Goal: Task Accomplishment & Management: Manage account settings

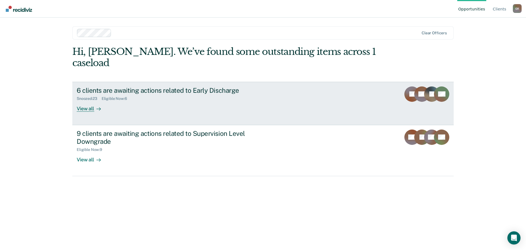
click at [325, 89] on link "6 clients are awaiting actions related to Early Discharge Snoozed : 23 Eligible…" at bounding box center [262, 103] width 381 height 43
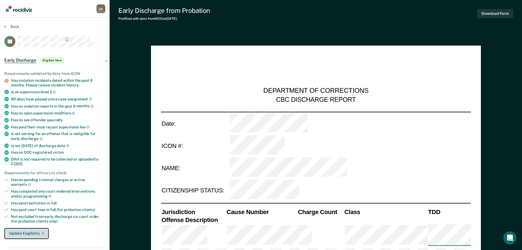
click at [38, 228] on button "Update Eligibility" at bounding box center [26, 233] width 44 height 11
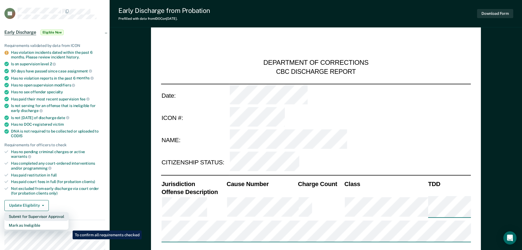
scroll to position [55, 0]
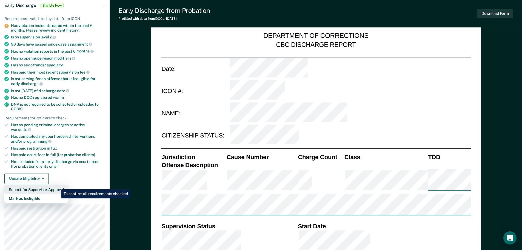
click at [57, 185] on button "Submit for Supervisor Approval" at bounding box center [36, 189] width 64 height 9
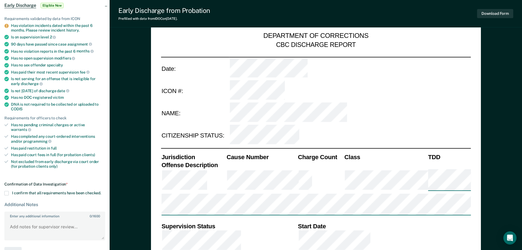
click at [8, 191] on span at bounding box center [6, 193] width 4 height 4
click at [101, 191] on input "I confirm that all requirements have been checked." at bounding box center [101, 191] width 0 height 0
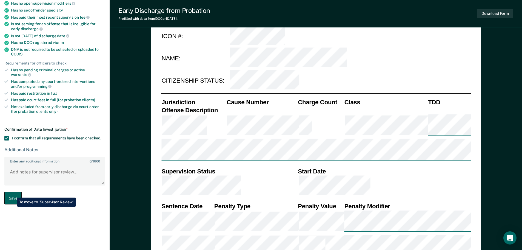
click at [13, 193] on button "Save" at bounding box center [12, 198] width 17 height 12
type textarea "x"
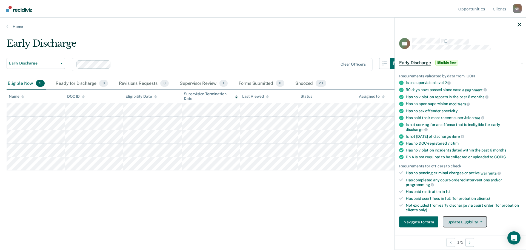
click at [454, 221] on button "Update Eligibility" at bounding box center [465, 221] width 44 height 11
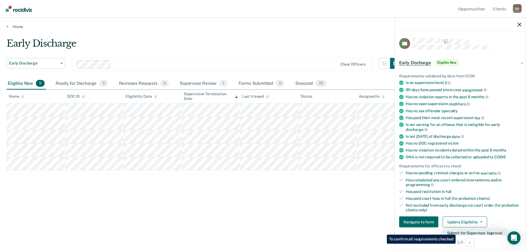
click at [456, 230] on button "Submit for Supervisor Approval" at bounding box center [475, 232] width 64 height 9
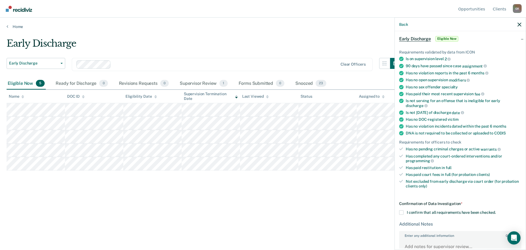
scroll to position [60, 0]
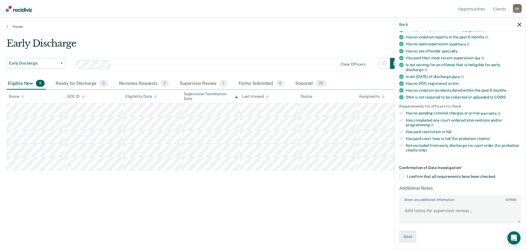
click at [403, 176] on span at bounding box center [401, 176] width 4 height 4
click at [496, 174] on input "I confirm that all requirements have been checked." at bounding box center [496, 174] width 0 height 0
click at [407, 234] on button "Save" at bounding box center [407, 236] width 17 height 12
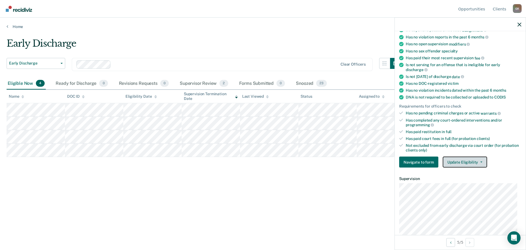
click at [474, 161] on button "Update Eligibility" at bounding box center [465, 161] width 44 height 11
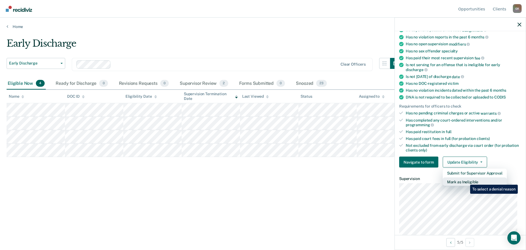
click at [466, 180] on button "Mark as Ineligible" at bounding box center [475, 181] width 64 height 9
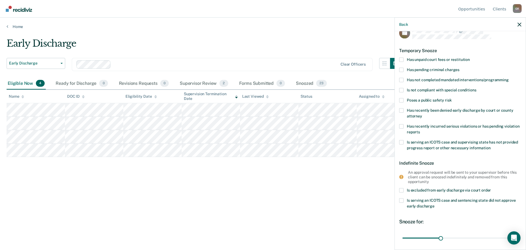
scroll to position [2, 0]
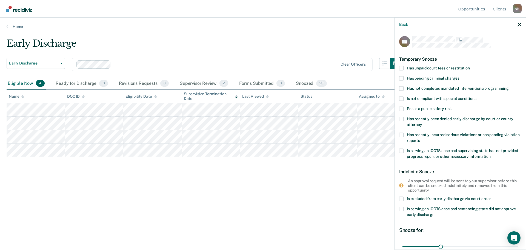
click at [401, 67] on span at bounding box center [401, 68] width 4 height 4
click at [470, 66] on input "Has unpaid court fees or restitution" at bounding box center [470, 66] width 0 height 0
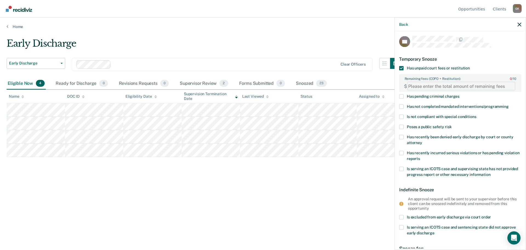
click at [426, 84] on FEESReasonInput "Remaining fees (COFO + Restitution): 0 / 10" at bounding box center [461, 86] width 108 height 9
click at [402, 67] on span at bounding box center [401, 68] width 4 height 4
click at [470, 66] on input "Has unpaid court fees or restitution" at bounding box center [470, 66] width 0 height 0
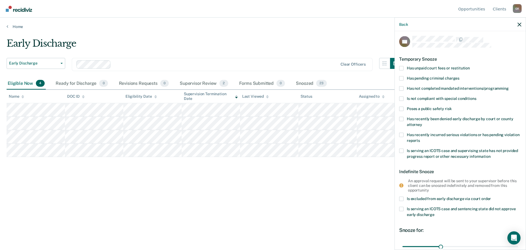
click at [403, 88] on label "Has not completed mandated interventions/programming" at bounding box center [460, 89] width 122 height 6
click at [509, 86] on input "Has not completed mandated interventions/programming" at bounding box center [509, 86] width 0 height 0
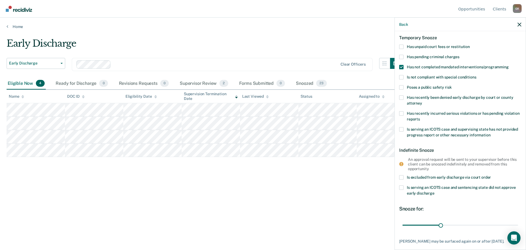
scroll to position [57, 0]
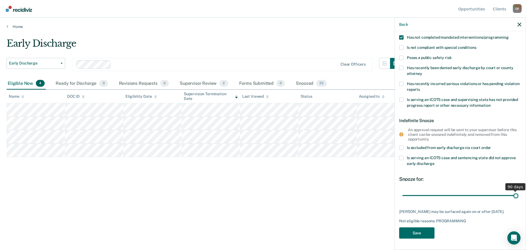
drag, startPoint x: 438, startPoint y: 193, endPoint x: 517, endPoint y: 193, distance: 78.3
type input "90"
click at [517, 193] on input "range" at bounding box center [460, 195] width 116 height 10
click at [425, 232] on button "Save" at bounding box center [416, 232] width 35 height 11
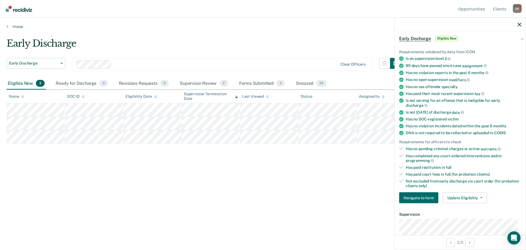
scroll to position [55, 0]
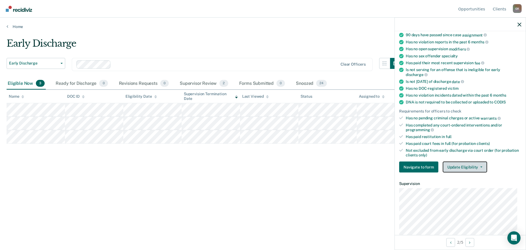
click at [466, 167] on button "Update Eligibility" at bounding box center [465, 166] width 44 height 11
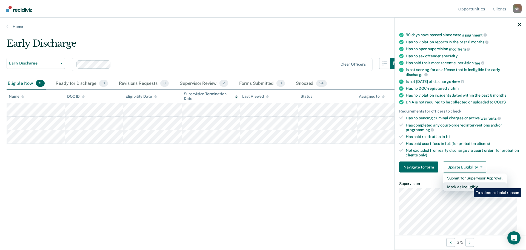
click at [469, 185] on button "Mark as Ineligible" at bounding box center [475, 186] width 64 height 9
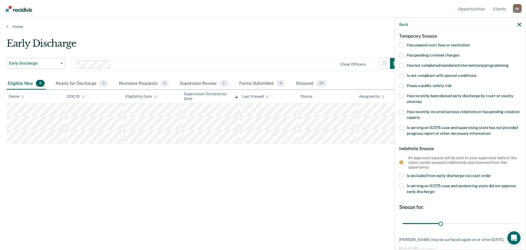
scroll to position [0, 0]
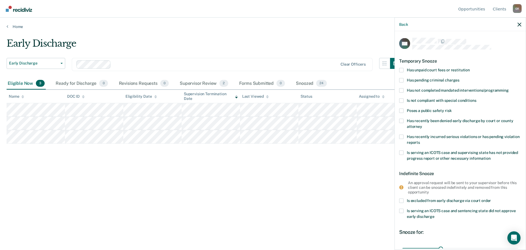
click at [402, 90] on span at bounding box center [401, 90] width 4 height 4
click at [509, 88] on input "Has not completed mandated interventions/programming" at bounding box center [509, 88] width 0 height 0
click at [401, 70] on span at bounding box center [401, 70] width 4 height 4
click at [470, 68] on input "Has unpaid court fees or restitution" at bounding box center [470, 68] width 0 height 0
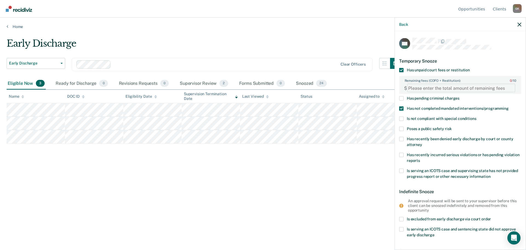
click at [440, 85] on FEESReasonInput "Remaining fees (COFO + Restitution): 0 / 10" at bounding box center [461, 88] width 108 height 9
type FEESReasonInput "313.93"
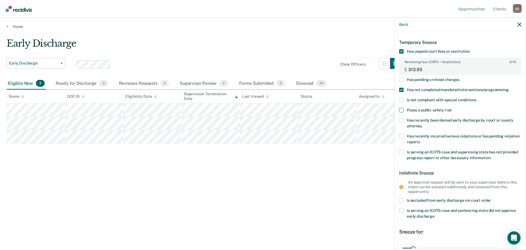
scroll to position [27, 0]
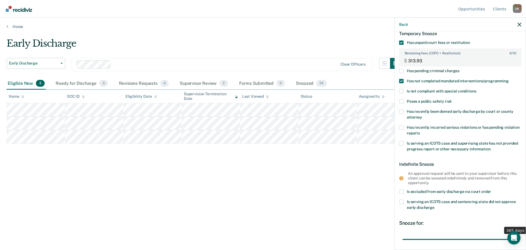
drag, startPoint x: 413, startPoint y: 240, endPoint x: 526, endPoint y: 236, distance: 112.4
type input "365"
click at [518, 236] on input "range" at bounding box center [460, 239] width 116 height 10
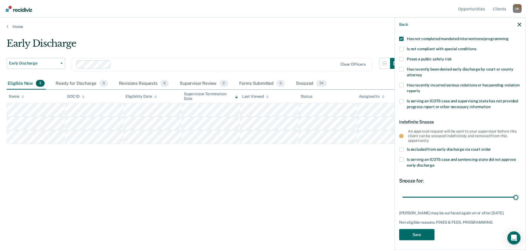
scroll to position [70, 0]
click at [423, 231] on button "Save" at bounding box center [416, 233] width 35 height 11
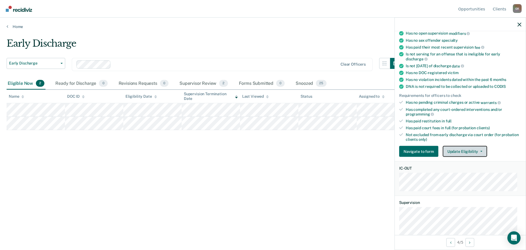
click at [458, 149] on button "Update Eligibility" at bounding box center [465, 151] width 44 height 11
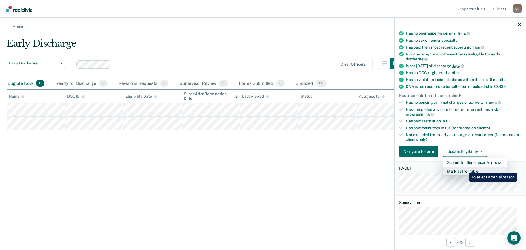
click at [465, 168] on button "Mark as Ineligible" at bounding box center [475, 171] width 64 height 9
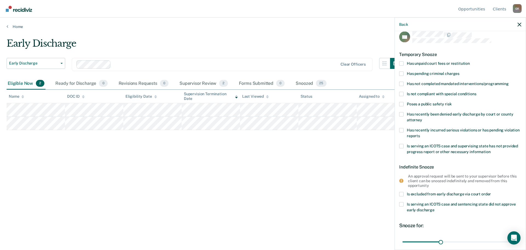
scroll to position [0, 0]
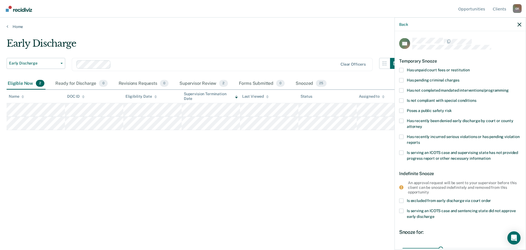
click at [404, 69] on label "Has unpaid court fees or restitution" at bounding box center [460, 71] width 122 height 6
click at [470, 68] on input "Has unpaid court fees or restitution" at bounding box center [470, 68] width 0 height 0
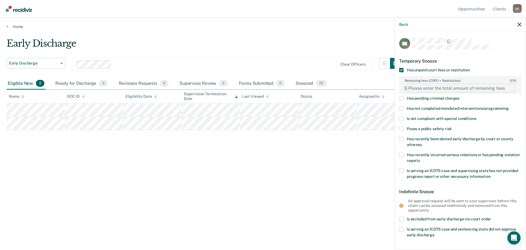
click at [416, 87] on FEESReasonInput "Remaining fees (COFO + Restitution): 0 / 10" at bounding box center [461, 88] width 108 height 9
paste FEESReasonInput "1856.25"
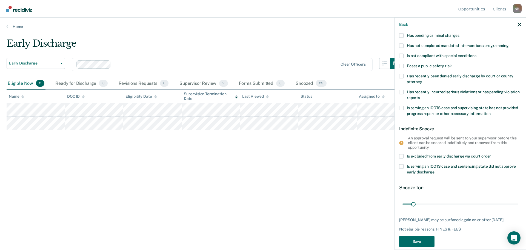
scroll to position [75, 0]
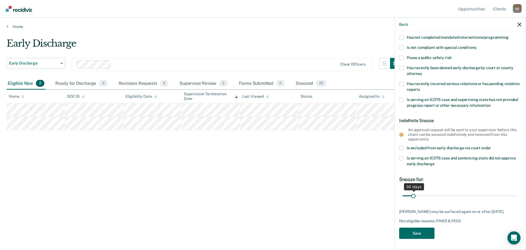
type FEESReasonInput "1856.25"
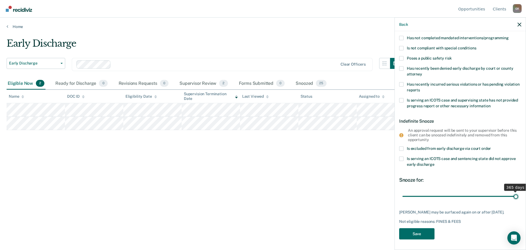
drag, startPoint x: 413, startPoint y: 189, endPoint x: 510, endPoint y: 192, distance: 97.3
click at [513, 191] on input "range" at bounding box center [460, 196] width 116 height 10
drag, startPoint x: 512, startPoint y: 196, endPoint x: 451, endPoint y: 199, distance: 60.6
type input "160"
click at [451, 199] on input "range" at bounding box center [460, 196] width 116 height 10
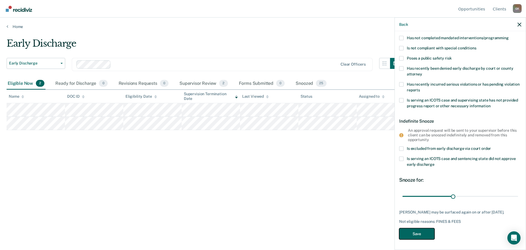
click at [426, 231] on button "Save" at bounding box center [416, 233] width 35 height 11
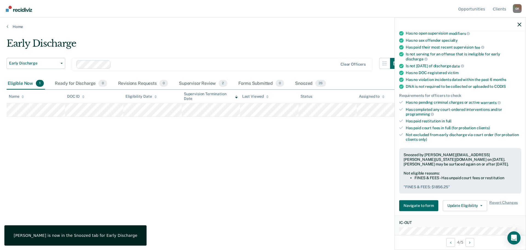
scroll to position [82, 0]
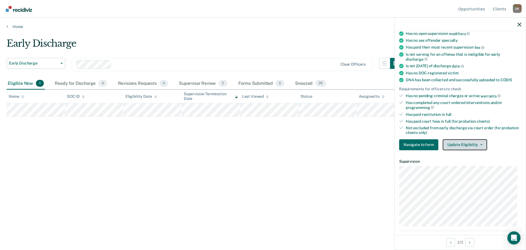
click at [460, 144] on button "Update Eligibility" at bounding box center [465, 144] width 44 height 11
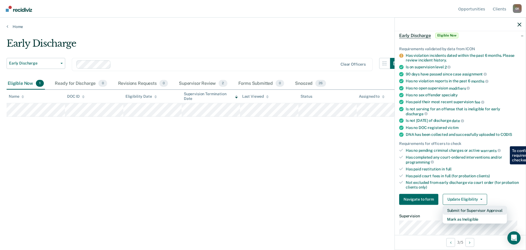
scroll to position [27, 0]
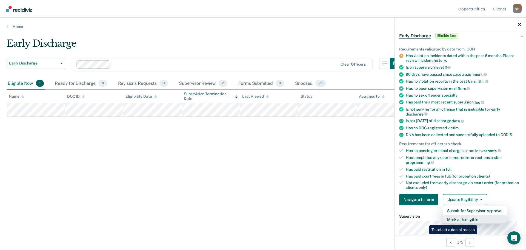
click at [478, 221] on button "Mark as Ineligible" at bounding box center [475, 218] width 64 height 9
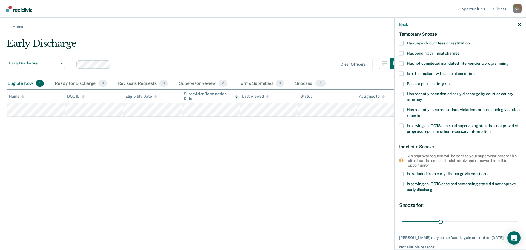
click at [402, 92] on span at bounding box center [401, 93] width 4 height 4
click at [422, 97] on input "Has recently been denied early discharge by court or county attorney" at bounding box center [422, 97] width 0 height 0
drag, startPoint x: 414, startPoint y: 223, endPoint x: 474, endPoint y: 223, distance: 59.4
type input "236"
click at [474, 223] on input "range" at bounding box center [460, 221] width 116 height 10
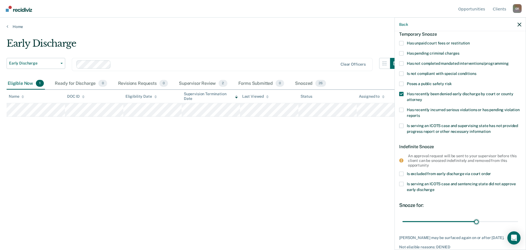
scroll to position [52, 0]
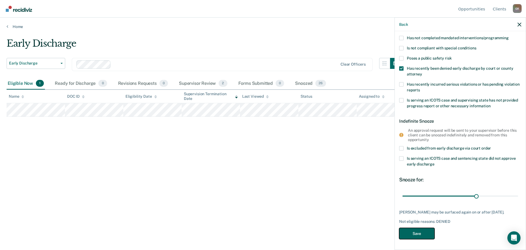
click at [422, 233] on button "Save" at bounding box center [416, 233] width 35 height 11
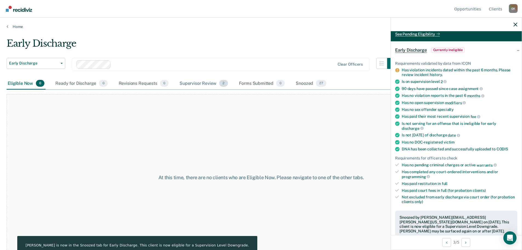
click at [201, 86] on div "Supervisor Review 2" at bounding box center [203, 84] width 51 height 12
